Goal: Task Accomplishment & Management: Use online tool/utility

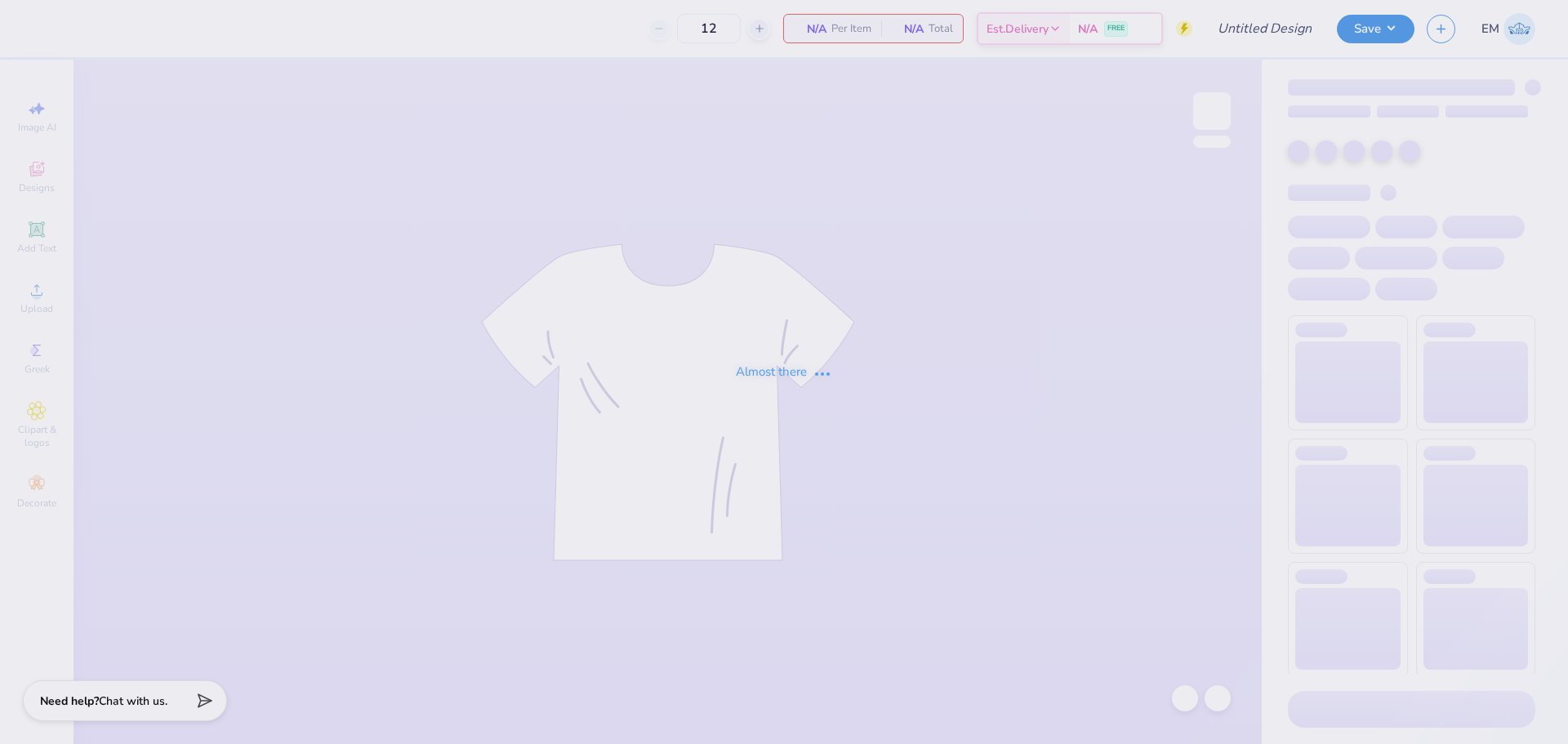
type input "Dudes day 1"
type input "24"
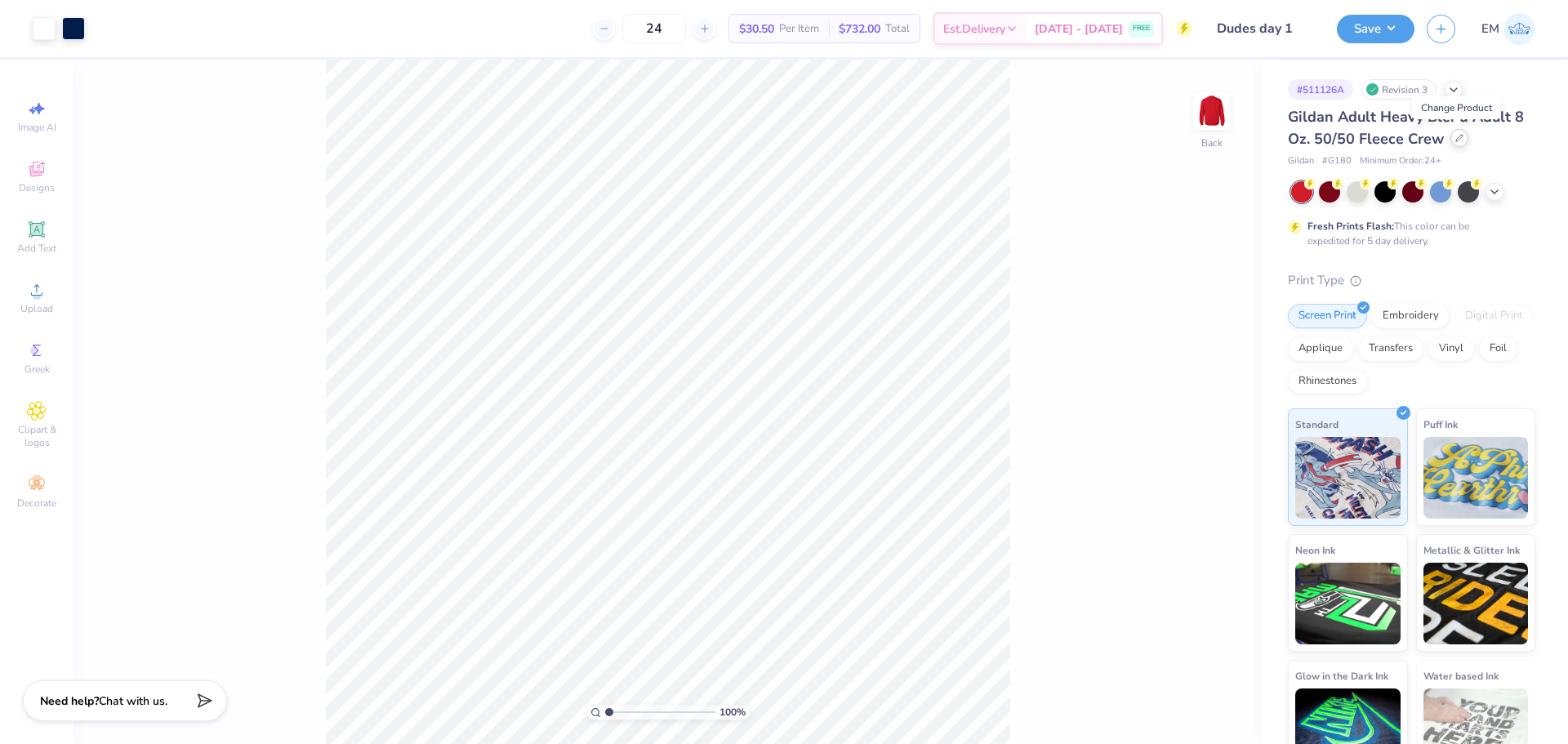
click at [1458, 133] on div at bounding box center [1460, 138] width 18 height 18
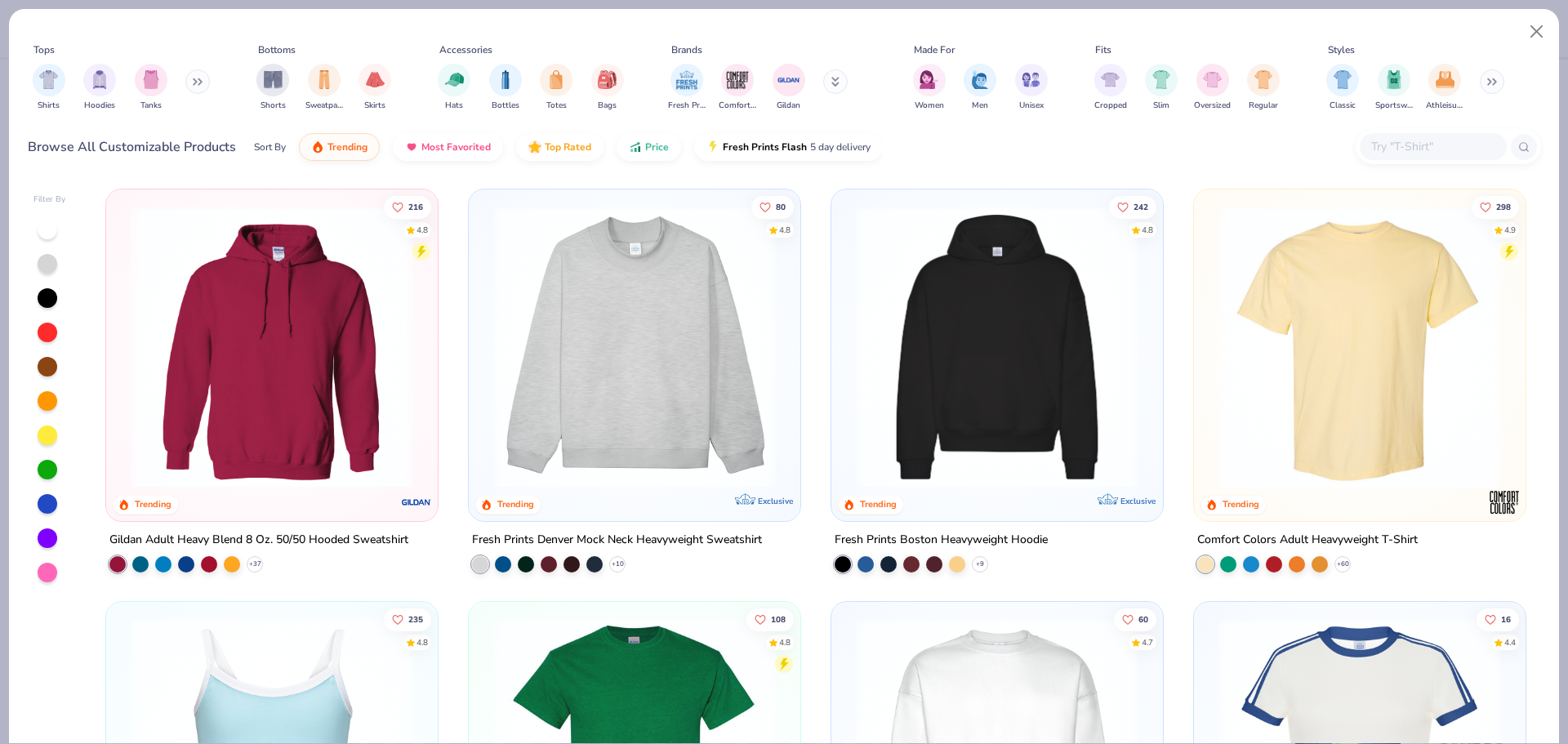
click at [1437, 330] on img at bounding box center [1360, 346] width 299 height 282
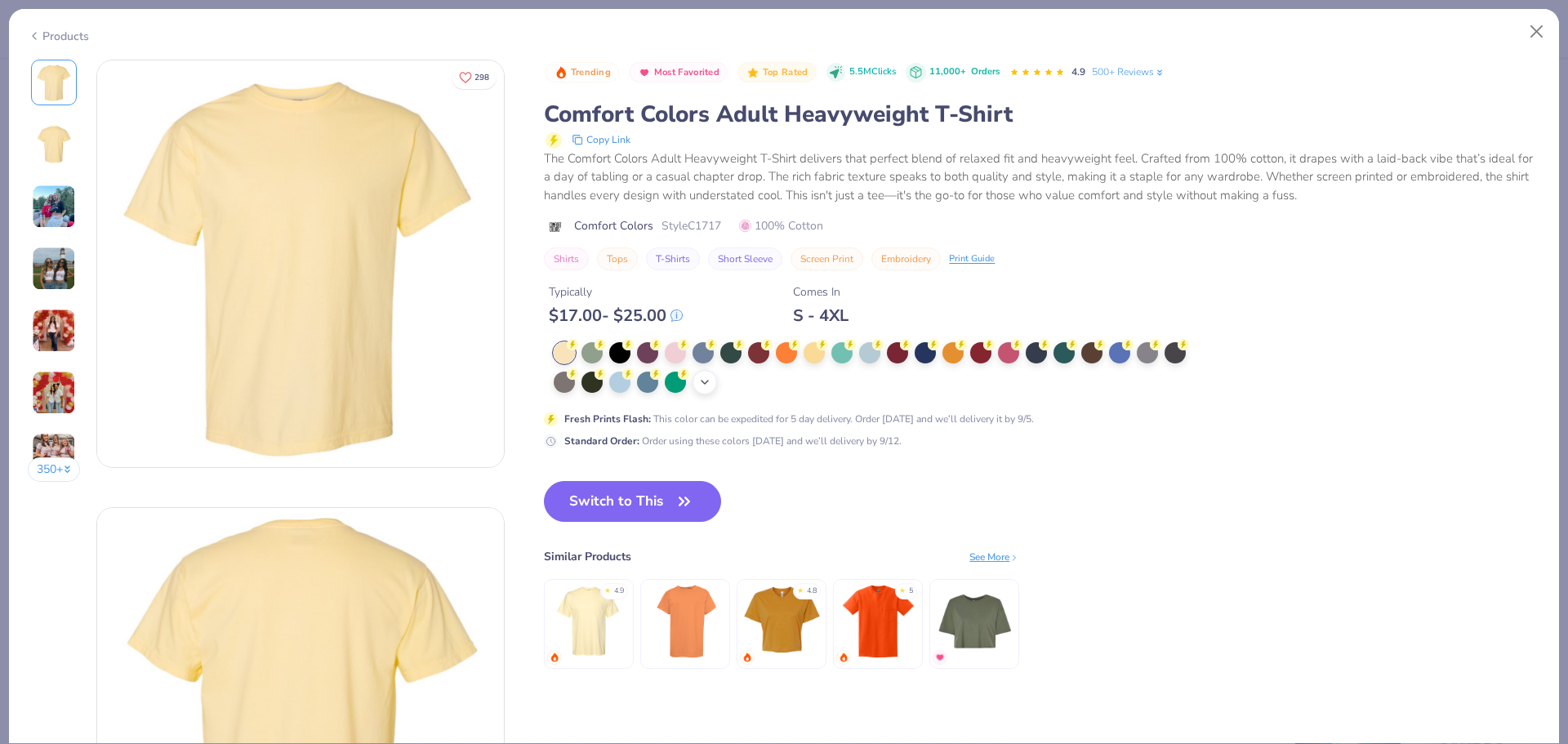
click at [712, 383] on icon at bounding box center [705, 382] width 13 height 13
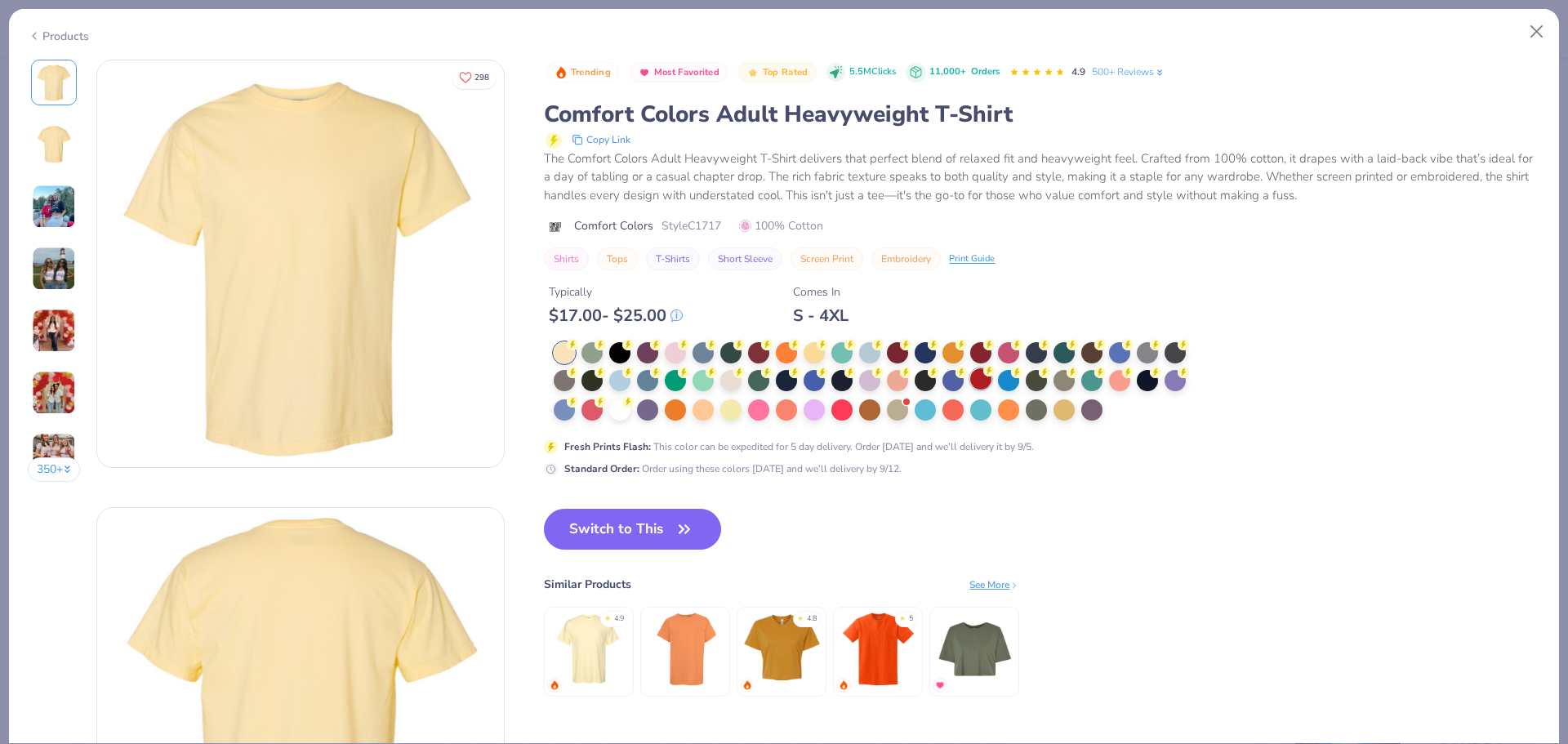
click at [981, 375] on div at bounding box center [981, 379] width 21 height 21
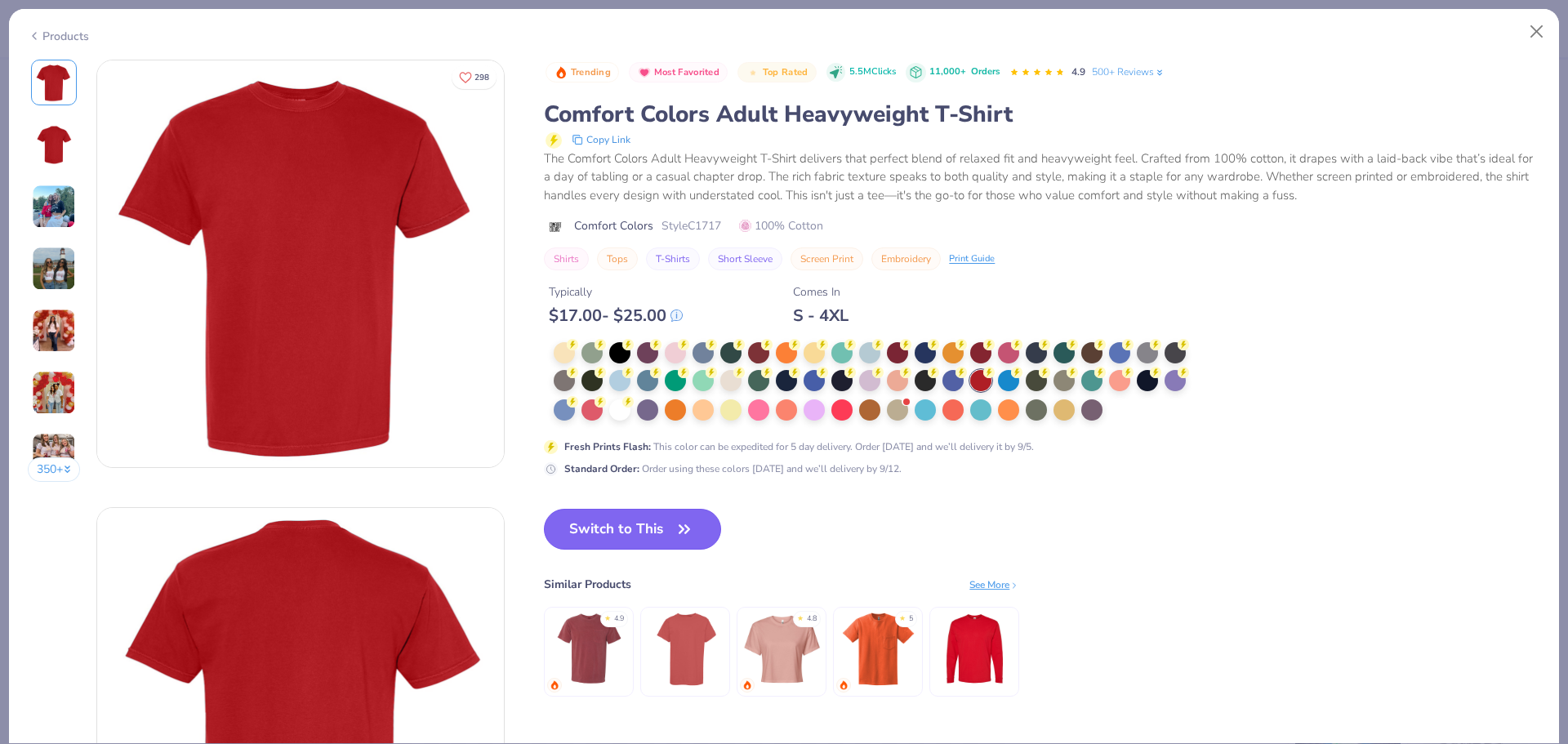
click at [691, 539] on icon "button" at bounding box center [684, 529] width 23 height 23
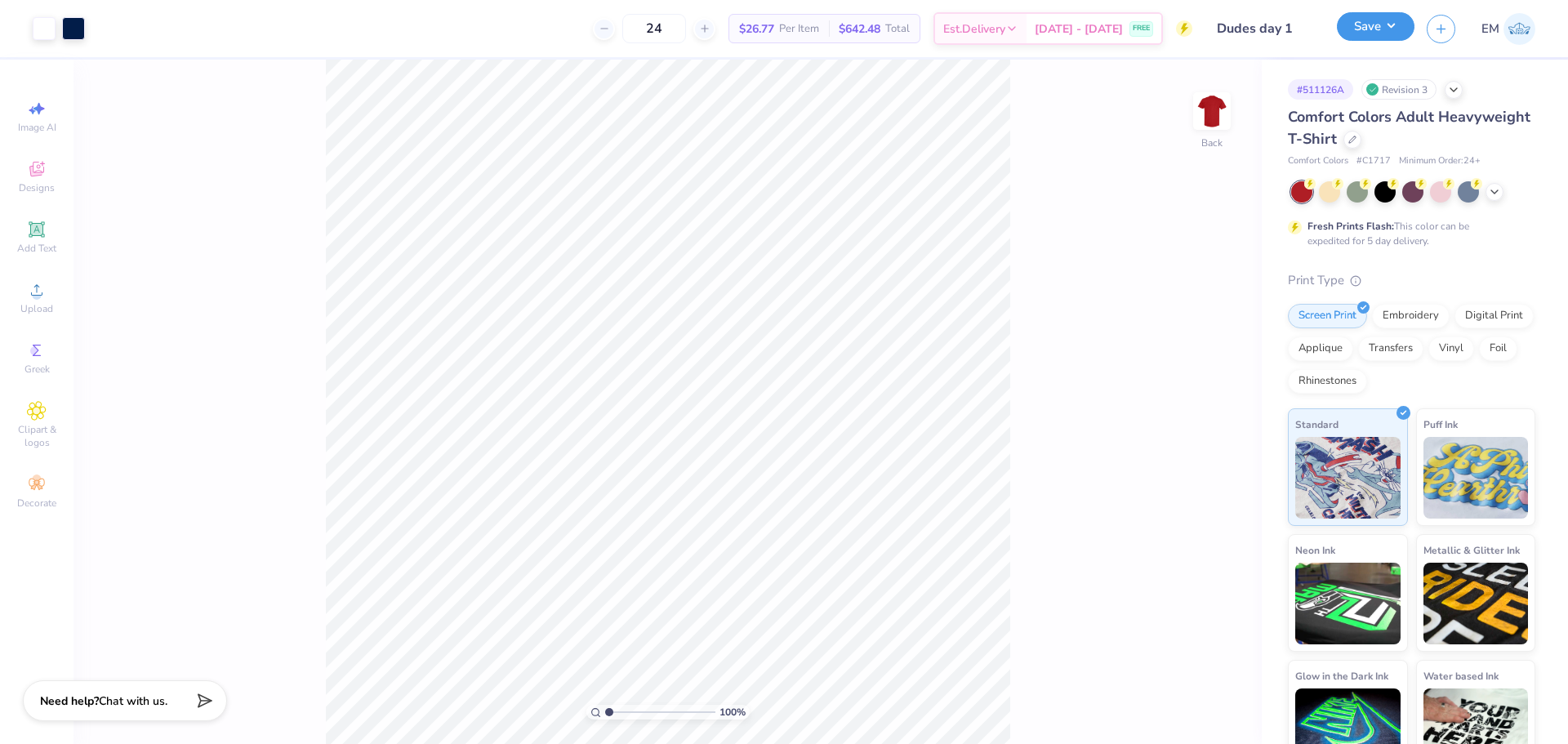
click at [1376, 33] on button "Save" at bounding box center [1376, 26] width 77 height 29
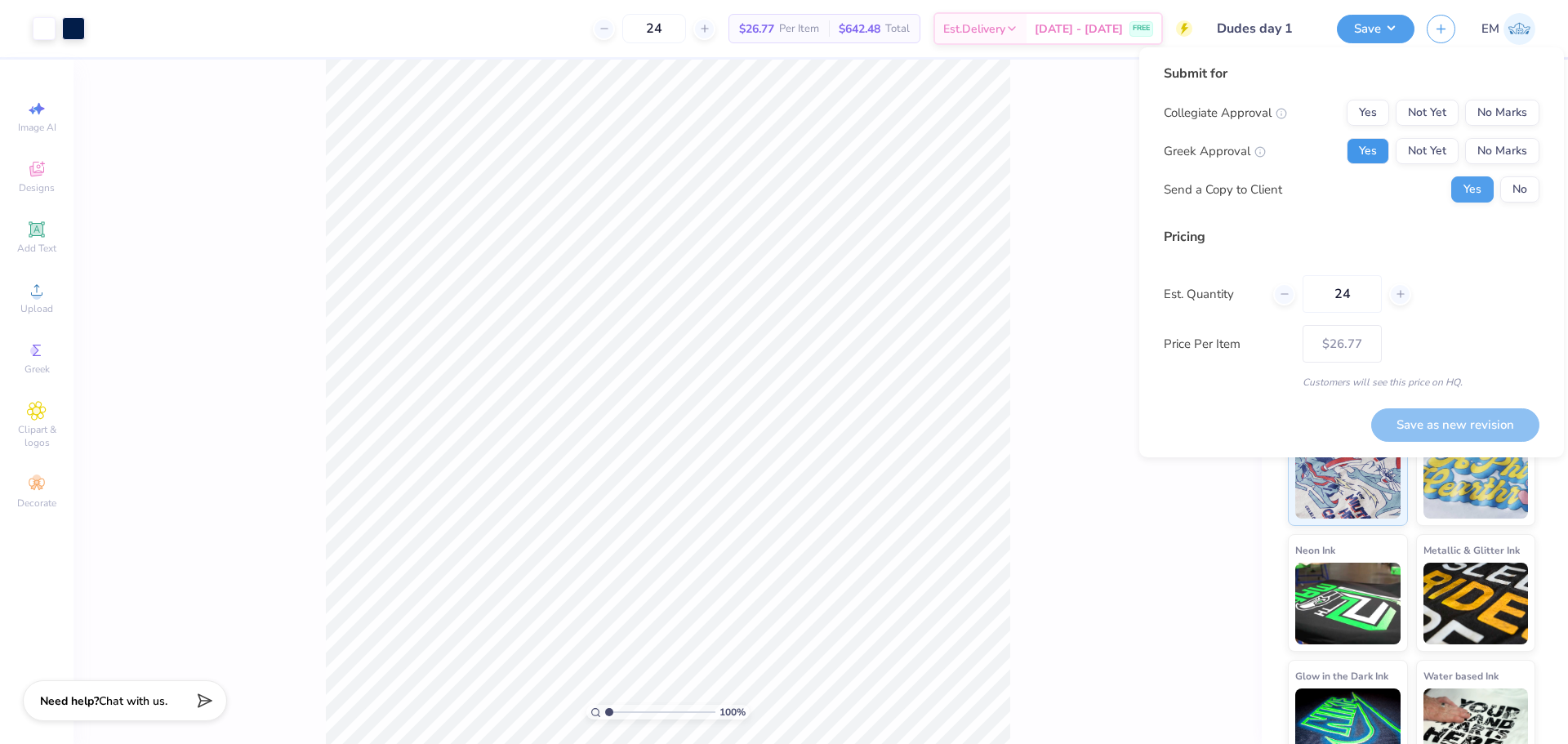
click at [1379, 148] on button "Yes" at bounding box center [1369, 151] width 43 height 26
click at [1483, 104] on button "No Marks" at bounding box center [1502, 113] width 74 height 26
click at [1491, 434] on button "Save as new revision" at bounding box center [1455, 425] width 168 height 34
type input "$26.77"
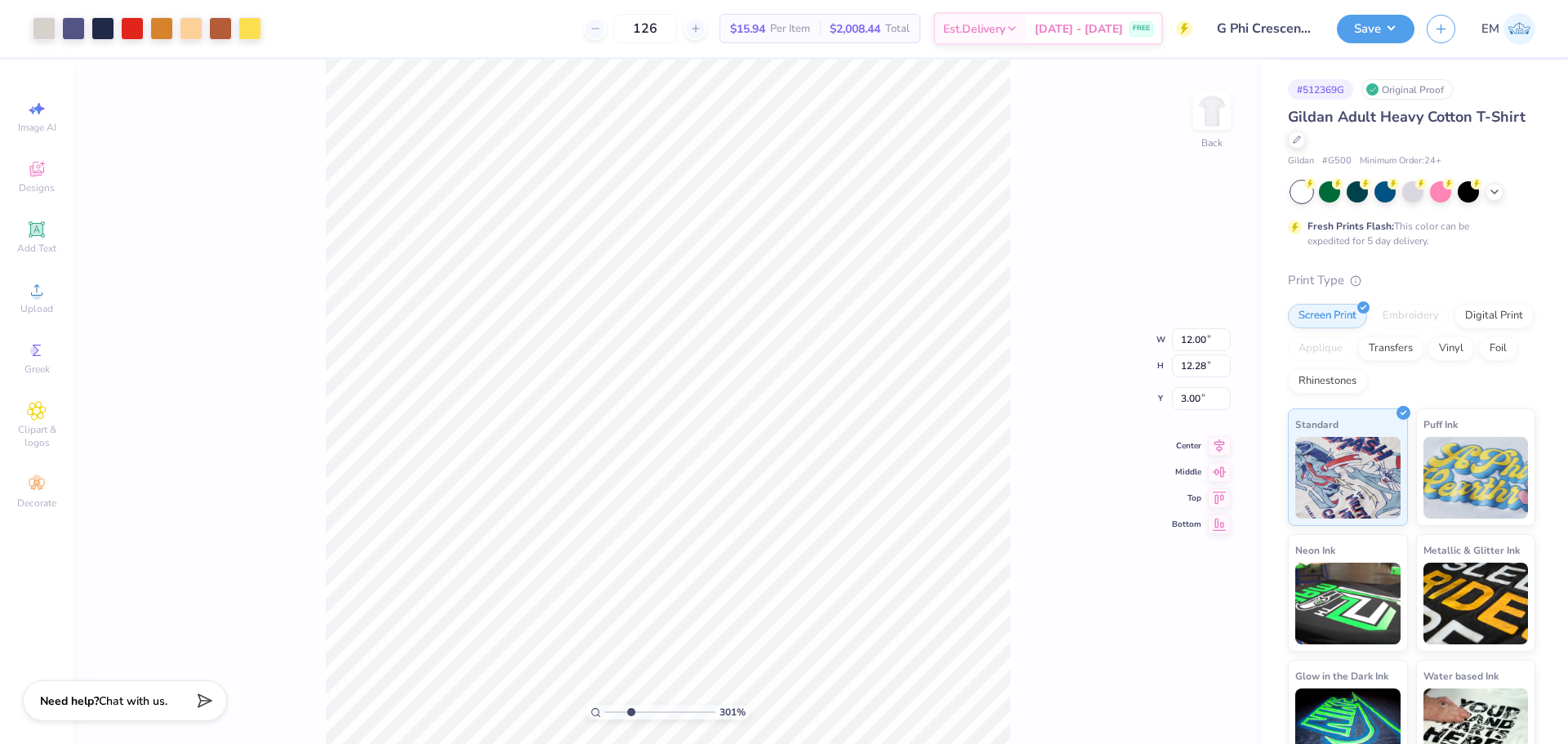
type input "3.00581987268405"
type input "0.40"
type input "0.76"
type input "6.17"
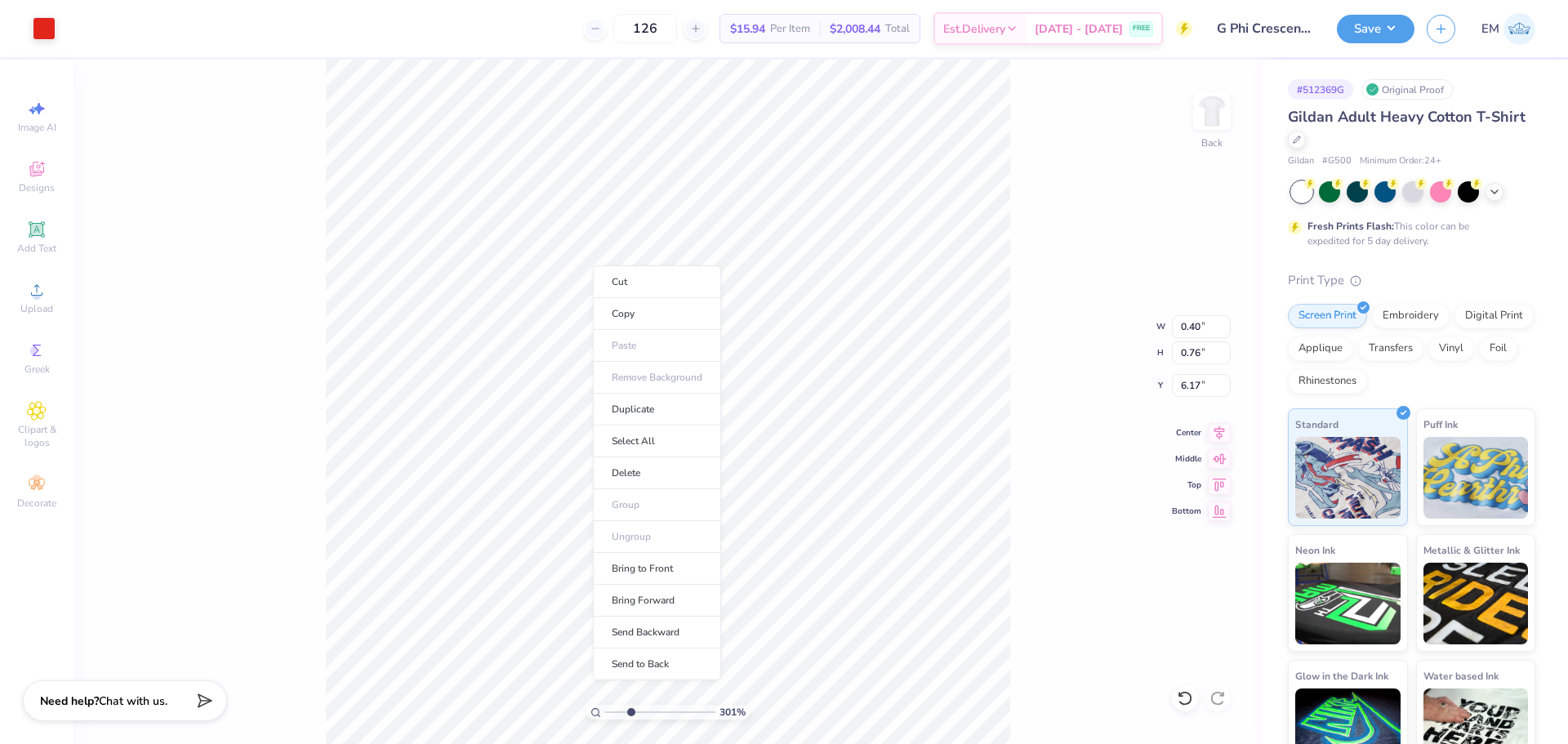
drag, startPoint x: 647, startPoint y: 540, endPoint x: 599, endPoint y: 489, distance: 70.0
click at [645, 538] on ul "Cut Copy Paste Remove Background Duplicate Select All Delete Group Ungroup Brin…" at bounding box center [657, 472] width 128 height 415
type input "3.00581987268405"
type input "1.35"
type input "1.80"
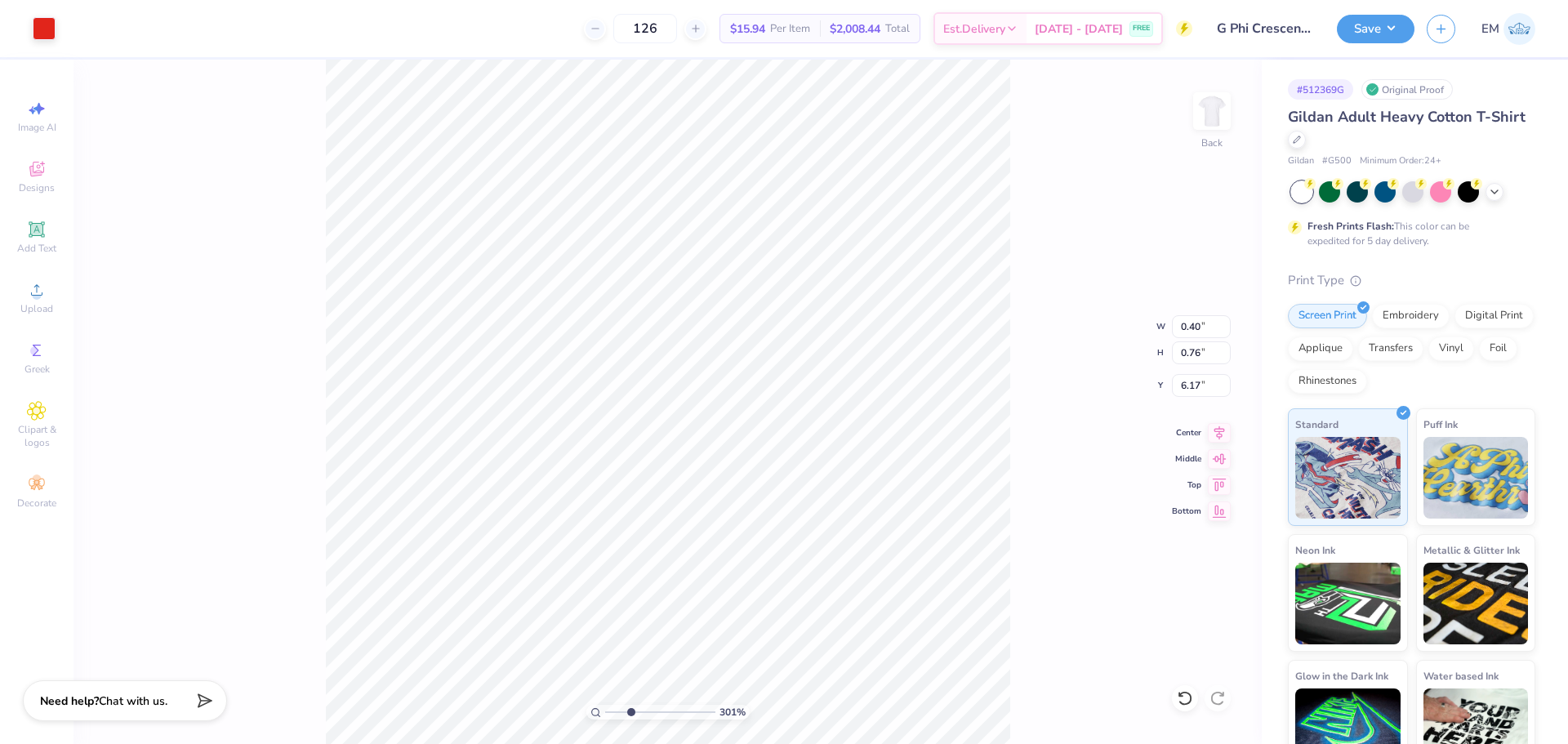
type input "5.59"
type input "3.00581987268405"
type input "0.40"
type input "0.76"
type input "6.17"
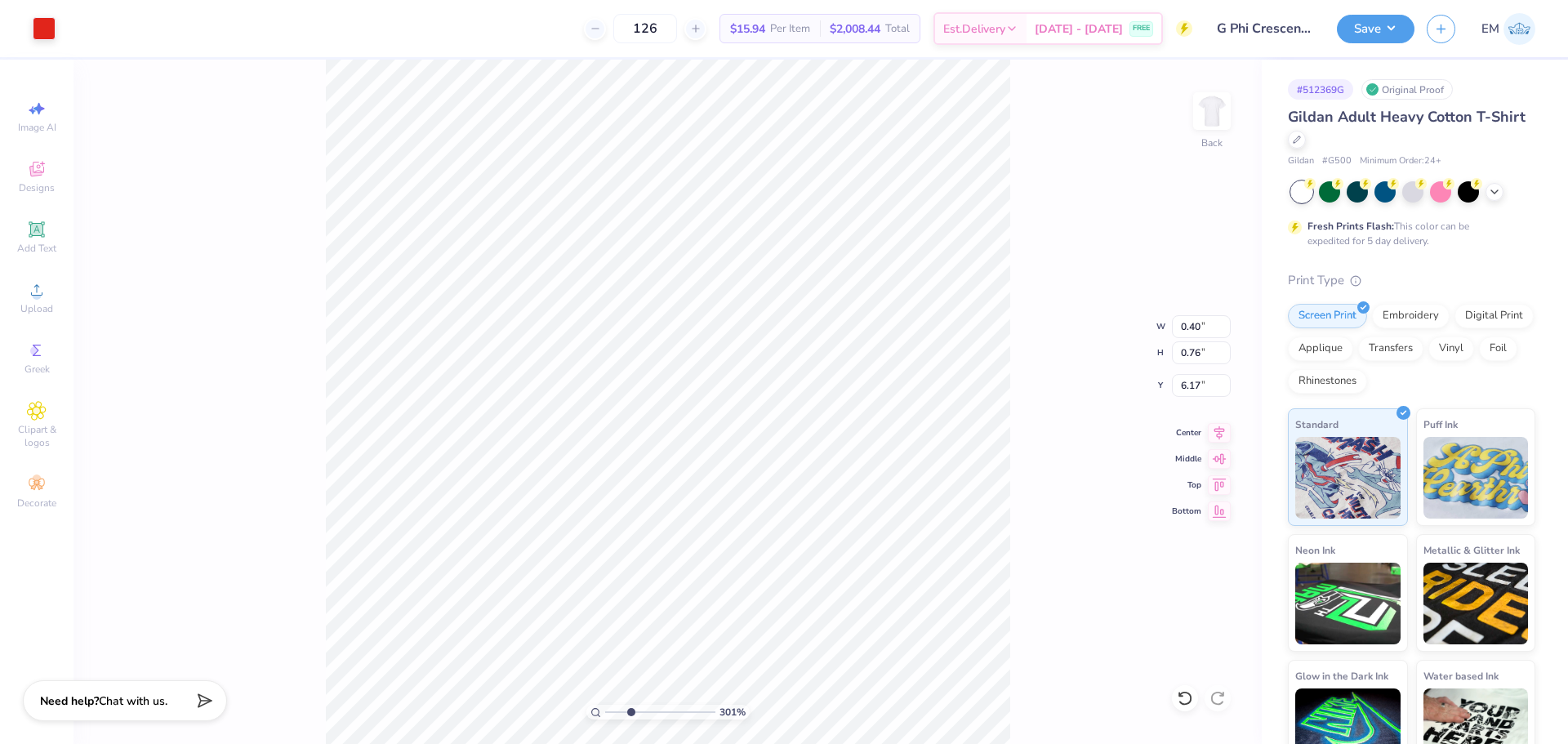
type input "3.00581987268405"
type input "6.22"
type input "3.00581987268405"
type input "6.17"
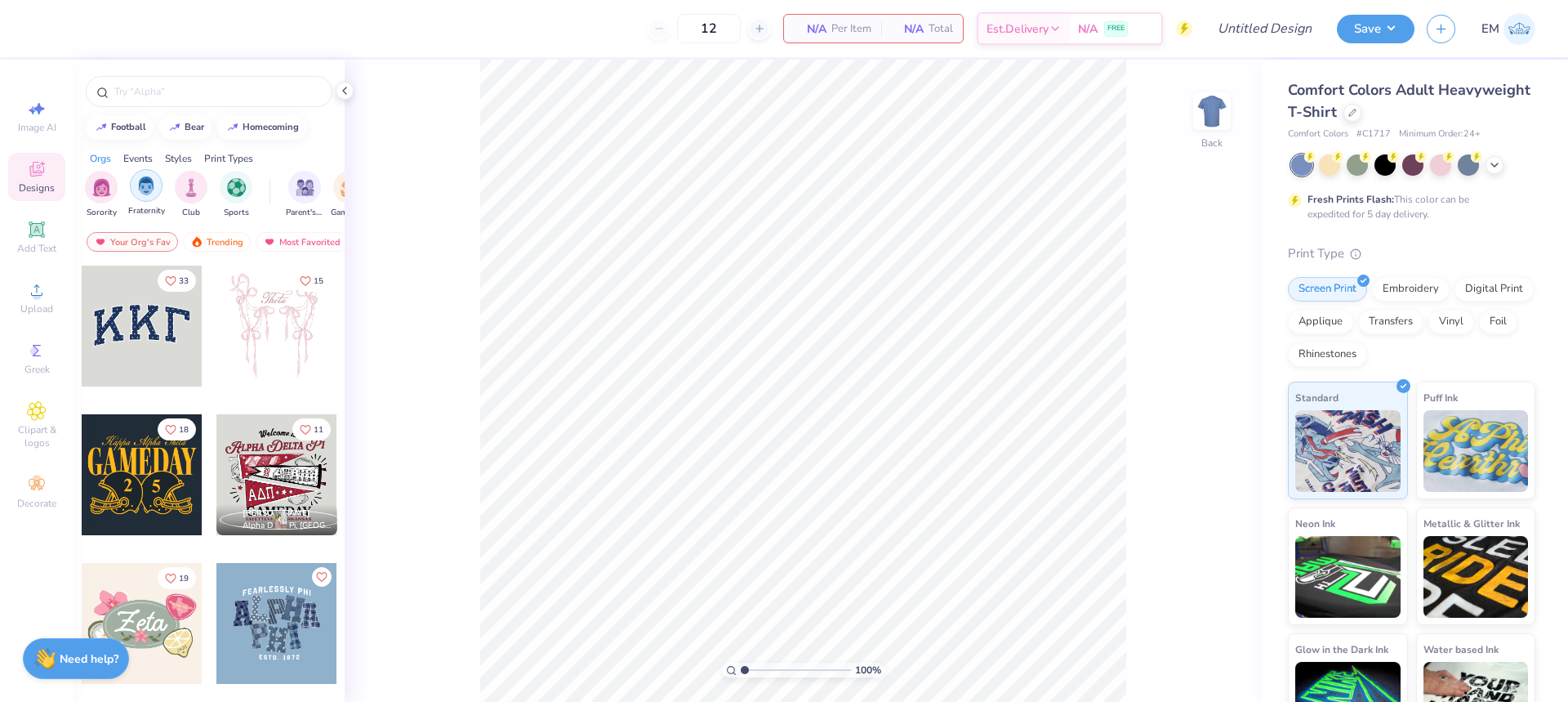
click at [159, 187] on div "filter for Fraternity" at bounding box center [147, 185] width 33 height 33
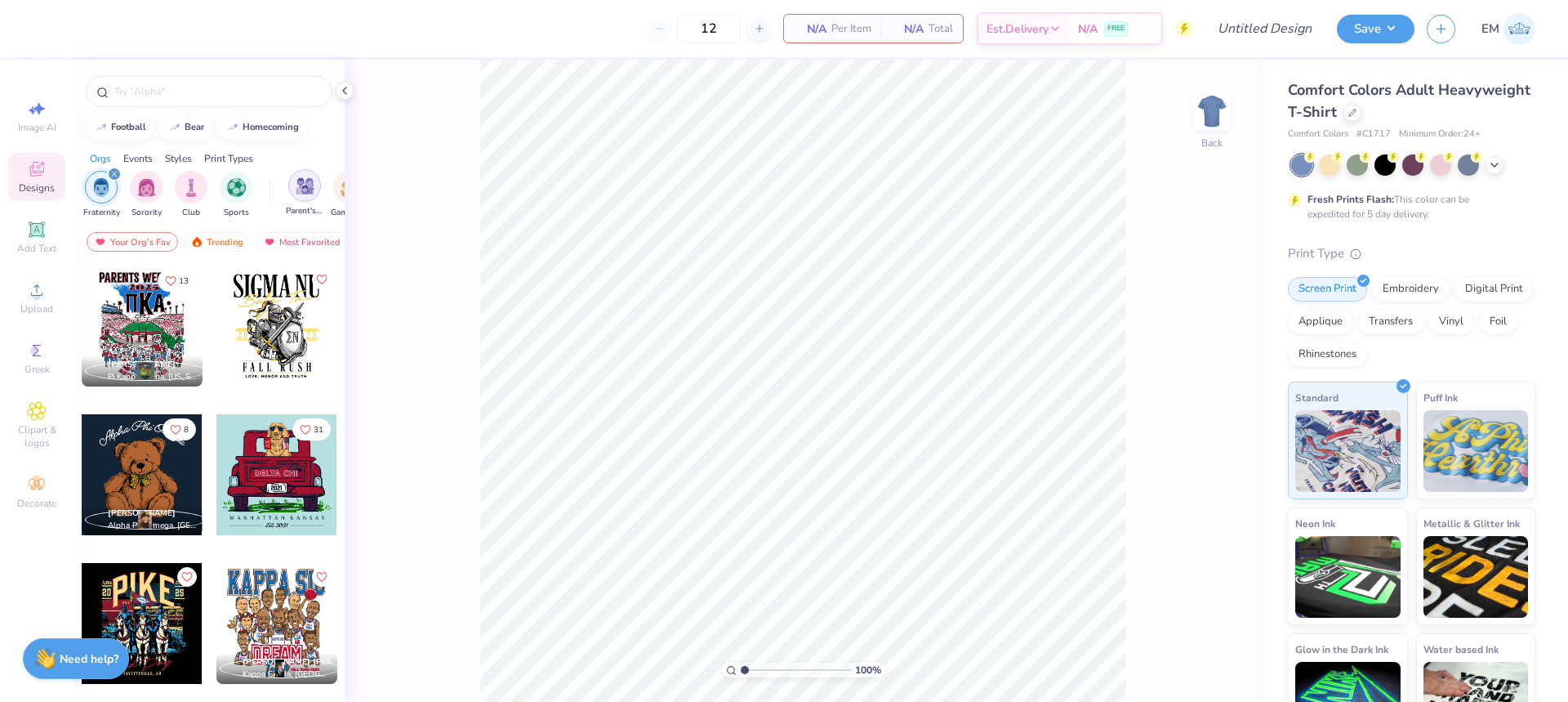
click at [301, 189] on img "filter for Parent's Weekend" at bounding box center [305, 185] width 19 height 19
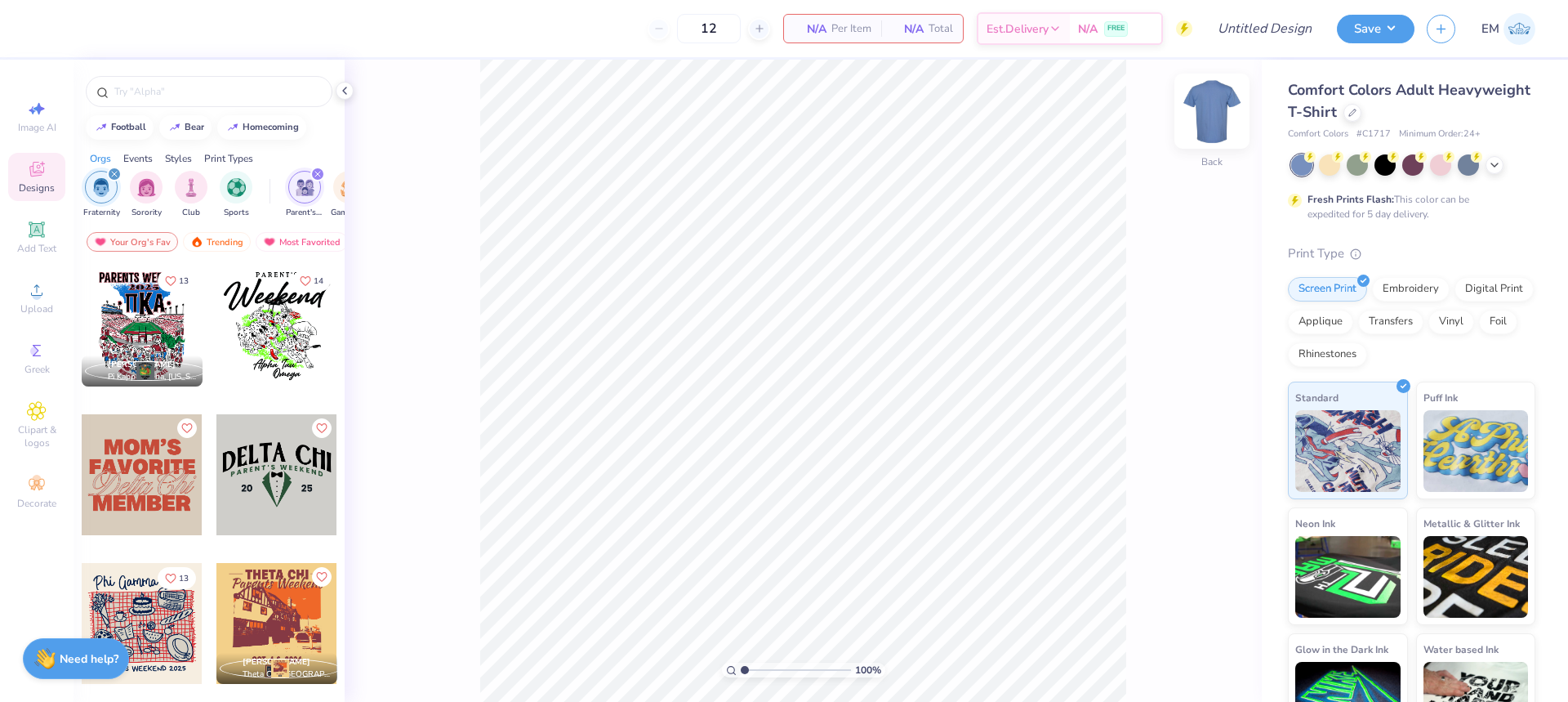
click at [1218, 109] on img at bounding box center [1211, 110] width 65 height 65
click at [268, 459] on div at bounding box center [277, 475] width 121 height 121
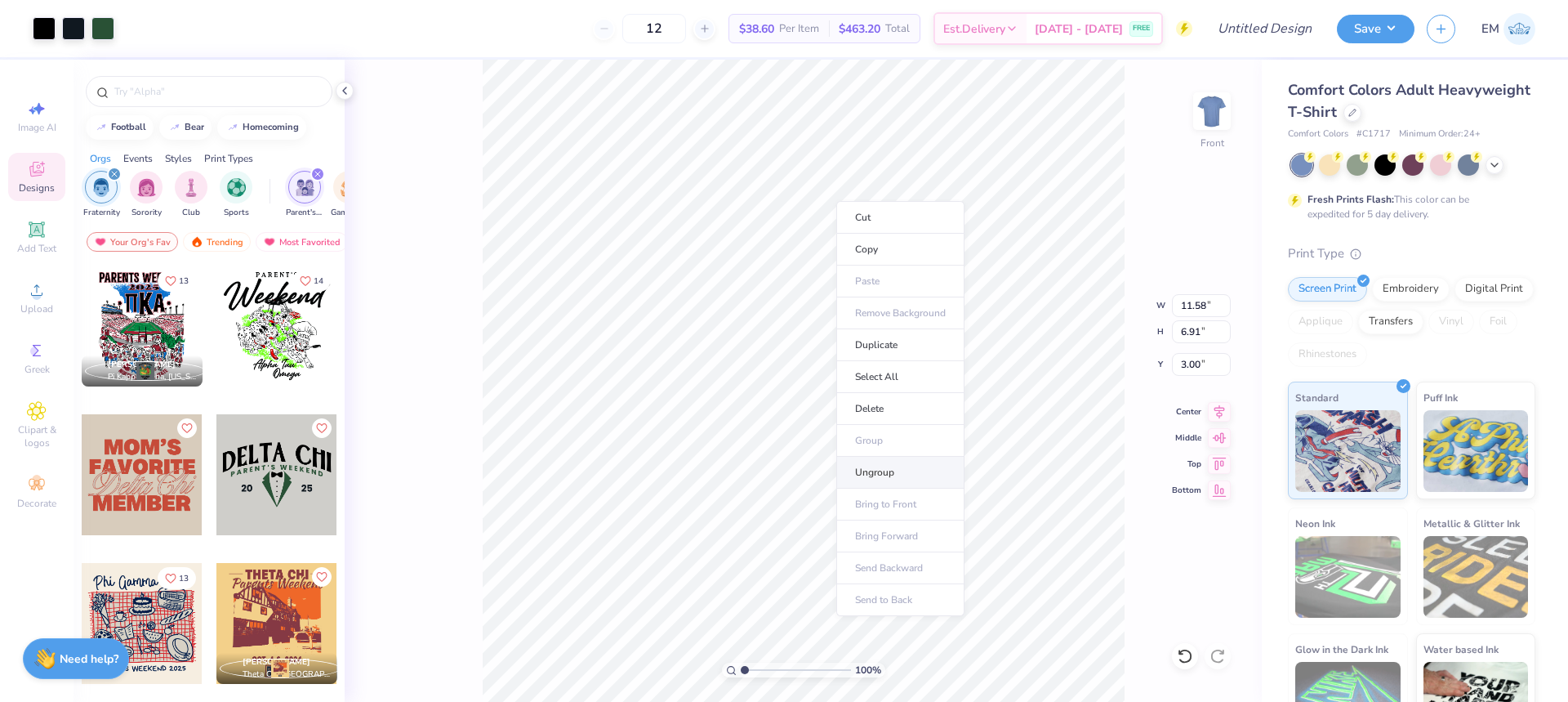
click at [904, 472] on li "Ungroup" at bounding box center [901, 472] width 128 height 32
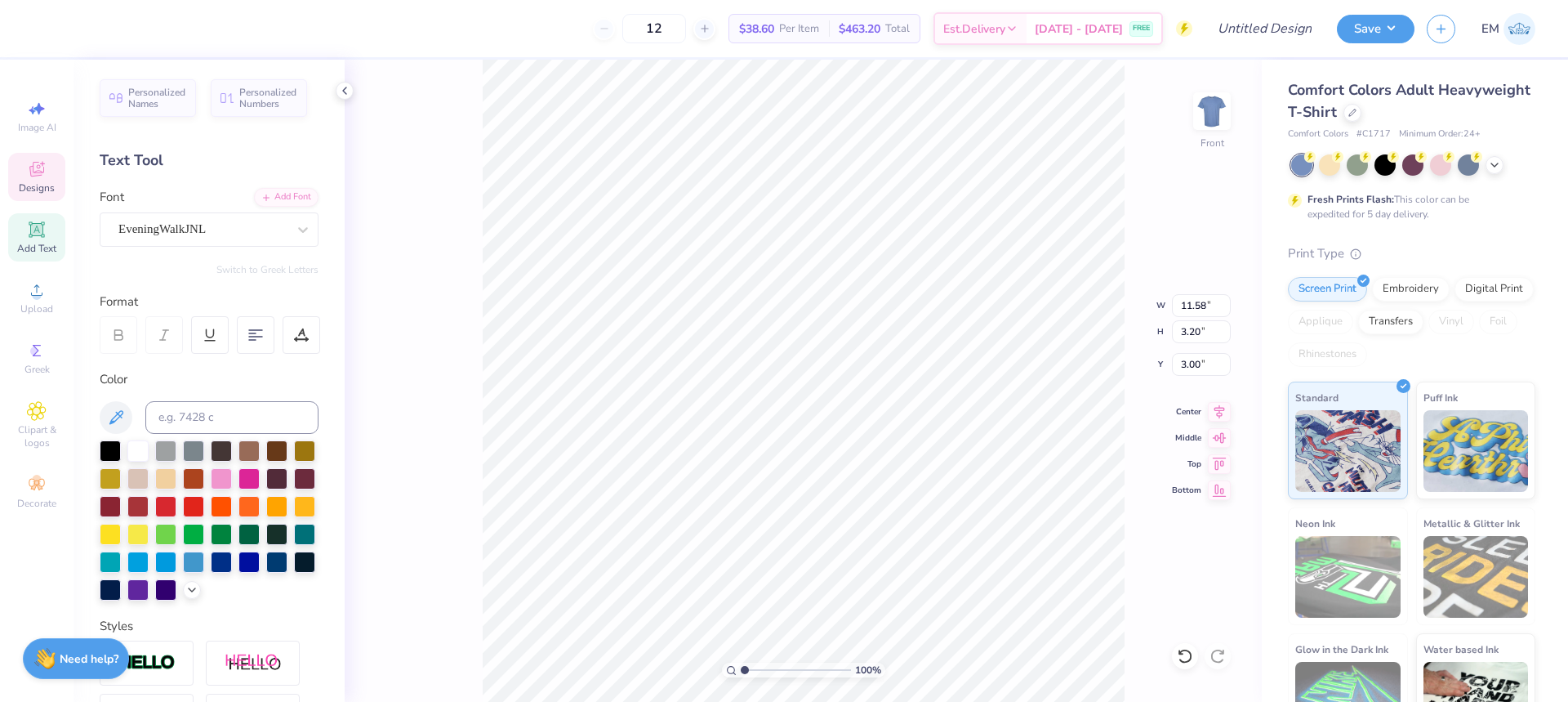
scroll to position [15, 2]
type textarea "C"
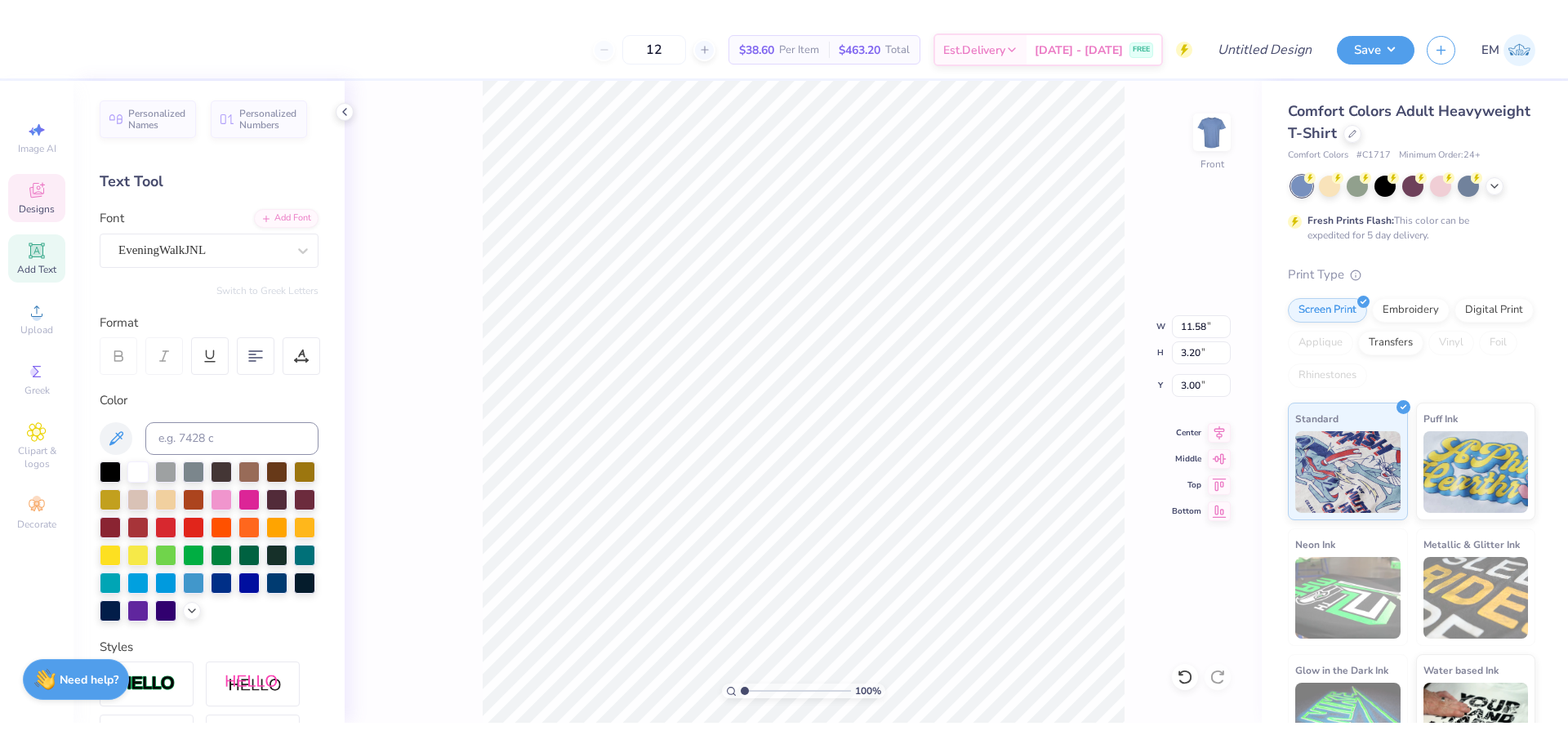
scroll to position [15, 2]
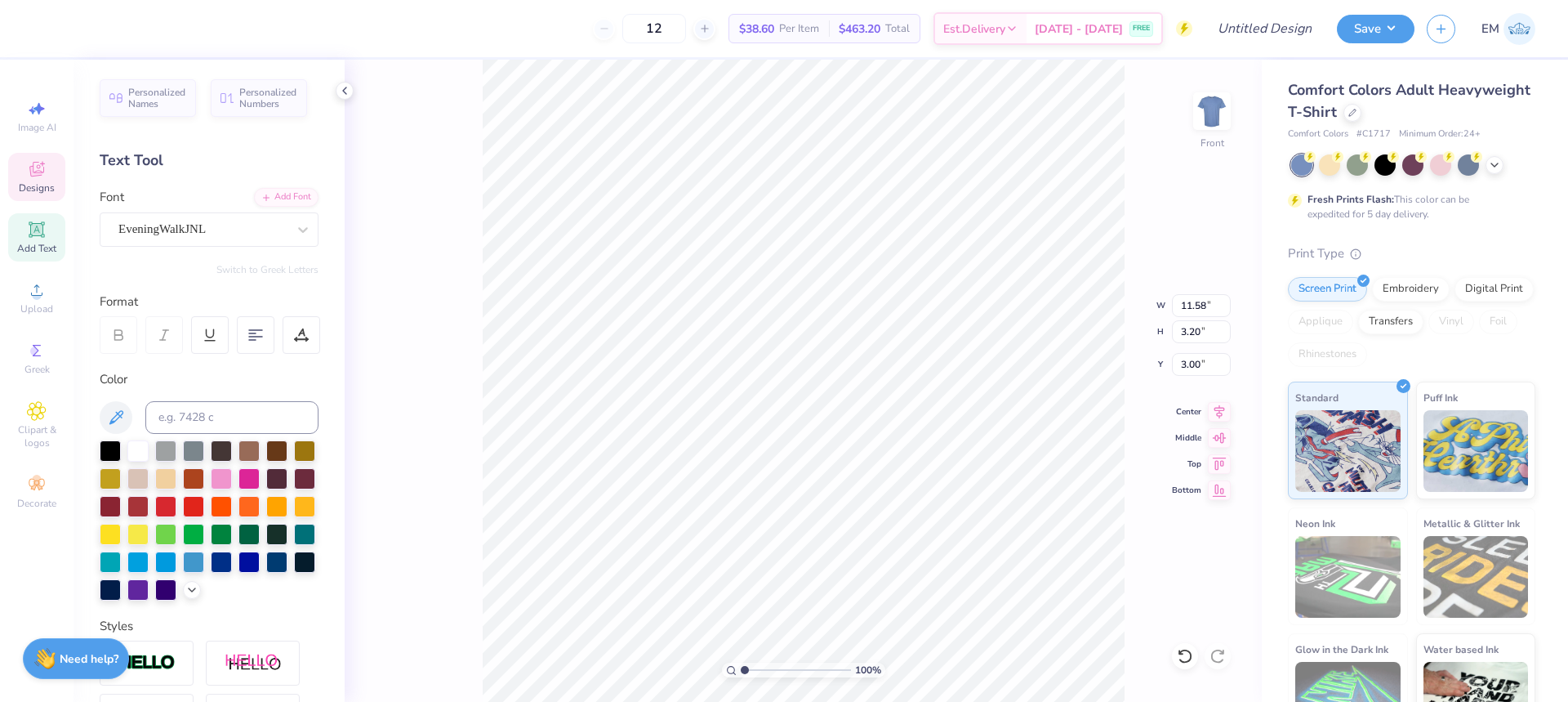
type textarea "D SiG"
click at [40, 182] on span "Designs" at bounding box center [37, 188] width 36 height 13
